Goal: Entertainment & Leisure: Consume media (video, audio)

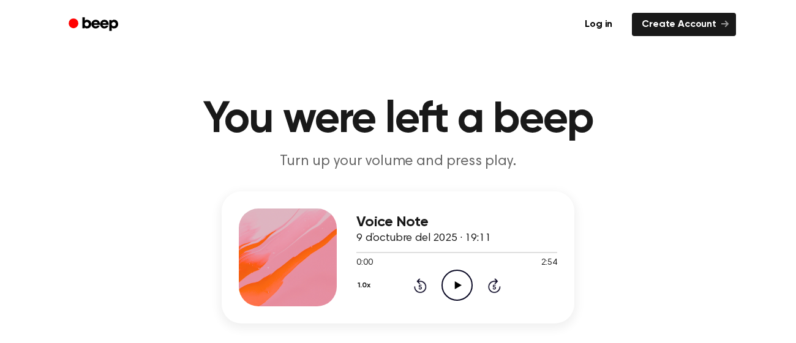
click at [463, 289] on icon "Play Audio" at bounding box center [456, 285] width 31 height 31
click at [455, 285] on icon at bounding box center [457, 286] width 7 height 8
click at [458, 289] on icon "Play Audio" at bounding box center [456, 285] width 31 height 31
click at [424, 283] on icon at bounding box center [420, 285] width 13 height 15
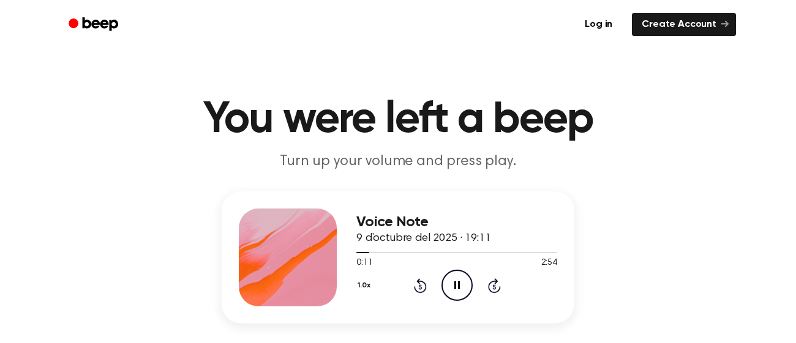
click at [454, 287] on icon at bounding box center [457, 286] width 6 height 8
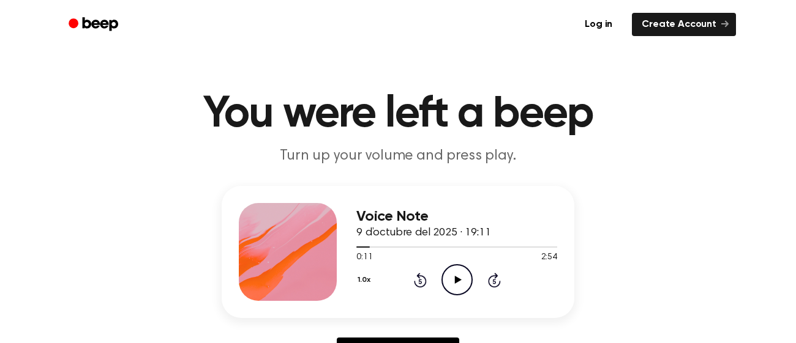
click at [419, 281] on icon at bounding box center [419, 281] width 3 height 5
click at [468, 277] on icon "Play Audio" at bounding box center [456, 279] width 31 height 31
click at [447, 286] on icon "Pause Audio" at bounding box center [456, 279] width 31 height 31
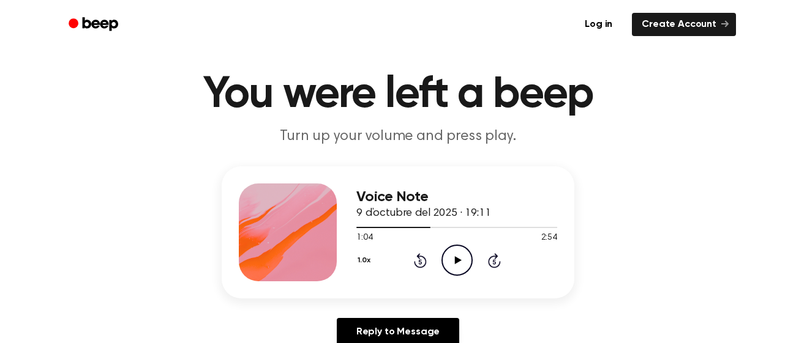
scroll to position [40, 0]
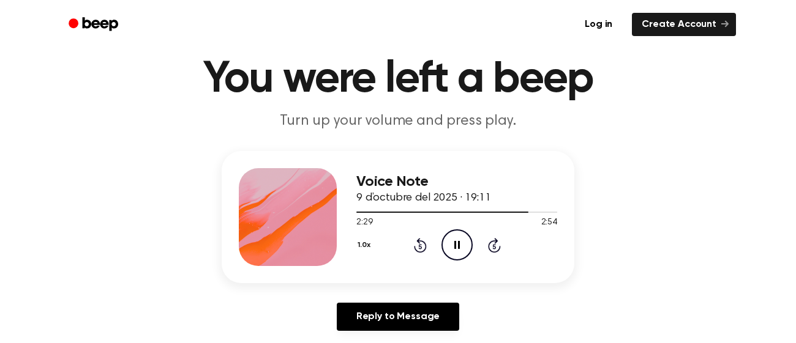
click at [359, 250] on button "1.0x" at bounding box center [365, 245] width 18 height 21
click at [377, 334] on span "1.2x" at bounding box center [375, 336] width 15 height 13
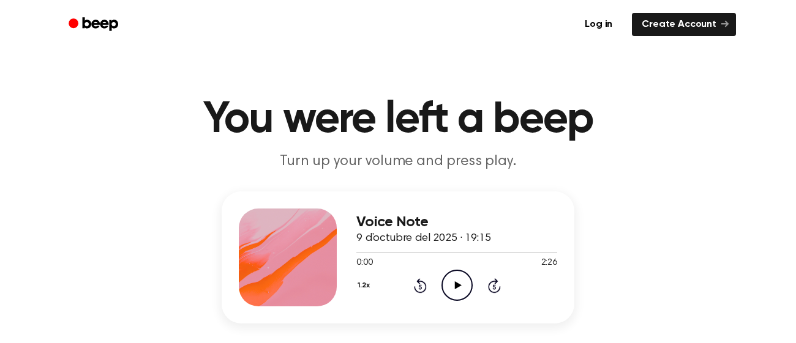
click at [460, 285] on icon "Play Audio" at bounding box center [456, 285] width 31 height 31
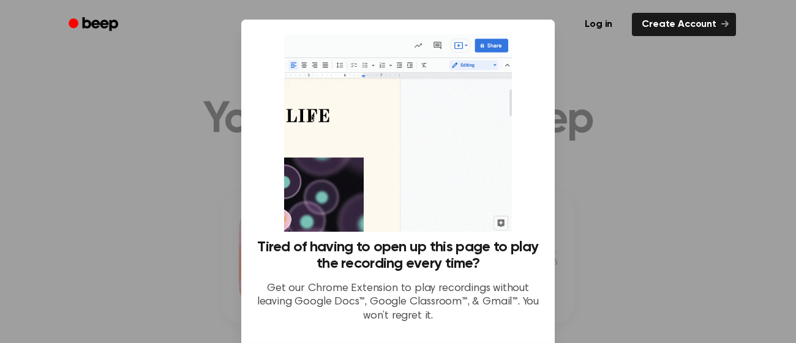
scroll to position [101, 0]
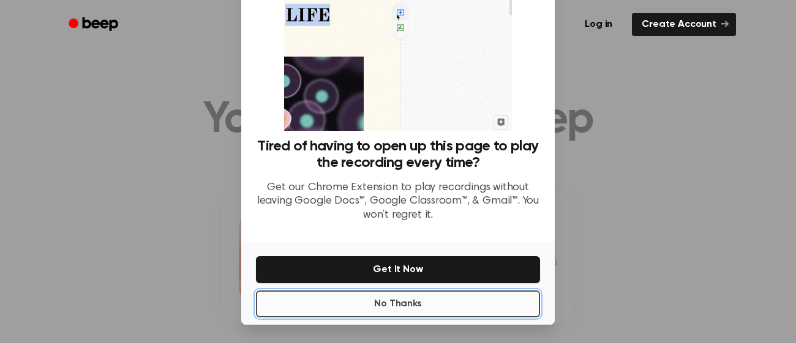
click at [423, 311] on button "No Thanks" at bounding box center [398, 304] width 284 height 27
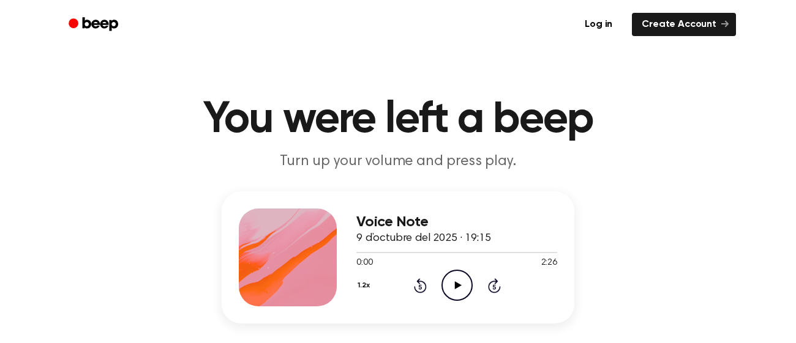
click at [451, 288] on icon "Play Audio" at bounding box center [456, 285] width 31 height 31
click at [455, 292] on icon "Play Audio" at bounding box center [456, 285] width 31 height 31
click at [455, 292] on icon "Pause Audio" at bounding box center [456, 285] width 31 height 31
click at [423, 290] on icon at bounding box center [420, 285] width 13 height 15
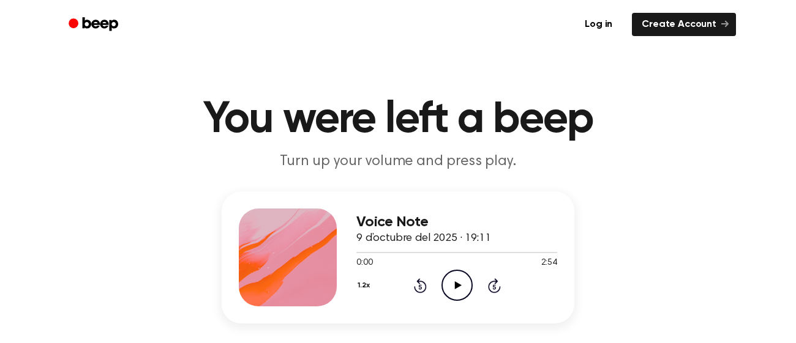
click at [446, 288] on icon "Play Audio" at bounding box center [456, 285] width 31 height 31
click at [416, 294] on div "1.2x Rewind 5 seconds Play Audio Skip 5 seconds" at bounding box center [456, 285] width 201 height 31
click at [417, 291] on icon at bounding box center [420, 285] width 13 height 15
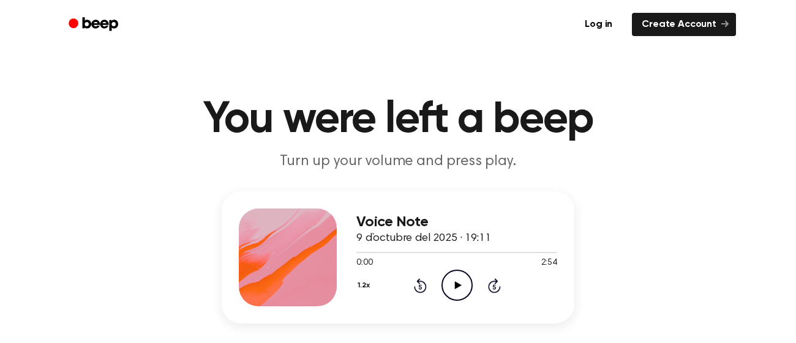
click at [466, 280] on icon "Play Audio" at bounding box center [456, 285] width 31 height 31
click at [466, 280] on icon "Pause Audio" at bounding box center [456, 285] width 31 height 31
click at [466, 280] on icon "Play Audio" at bounding box center [456, 285] width 31 height 31
click at [453, 280] on icon "Pause Audio" at bounding box center [456, 285] width 31 height 31
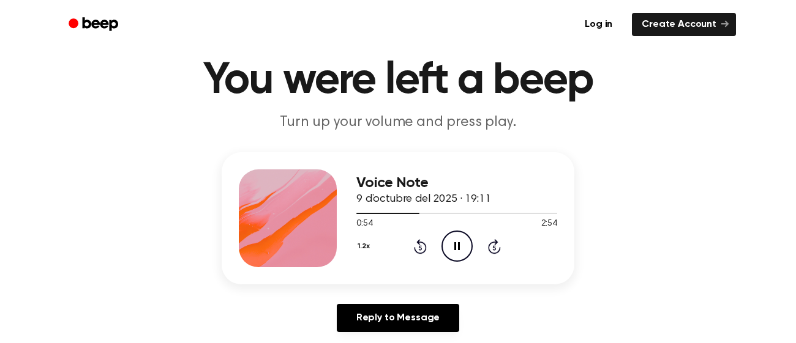
scroll to position [29, 0]
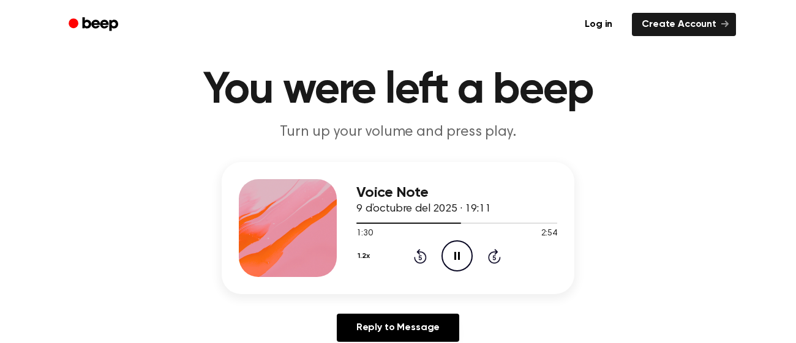
click at [313, 74] on h1 "You were left a beep" at bounding box center [397, 91] width 627 height 44
